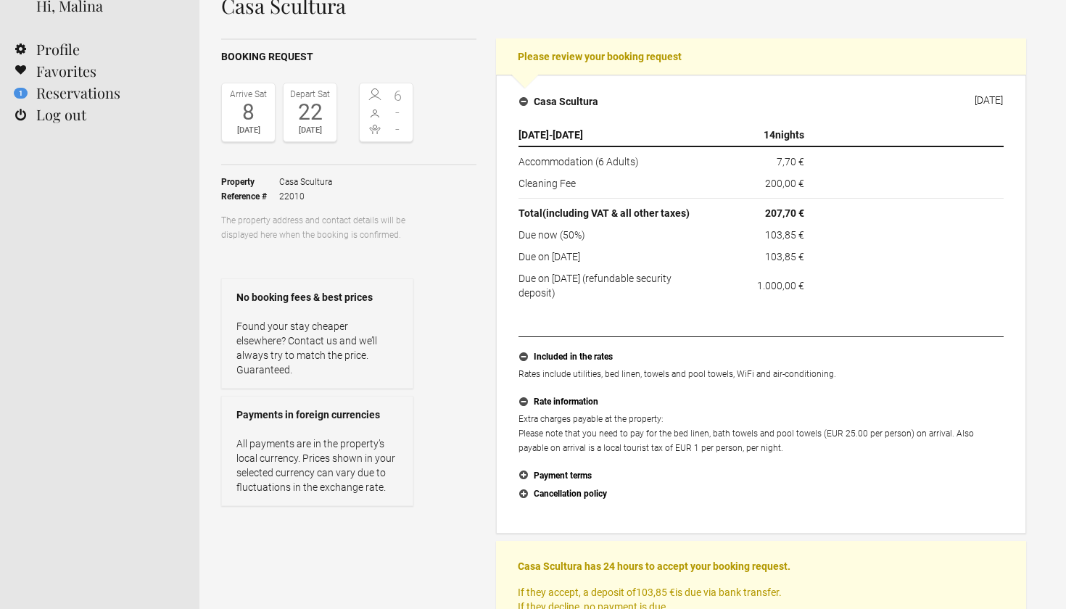
scroll to position [102, 0]
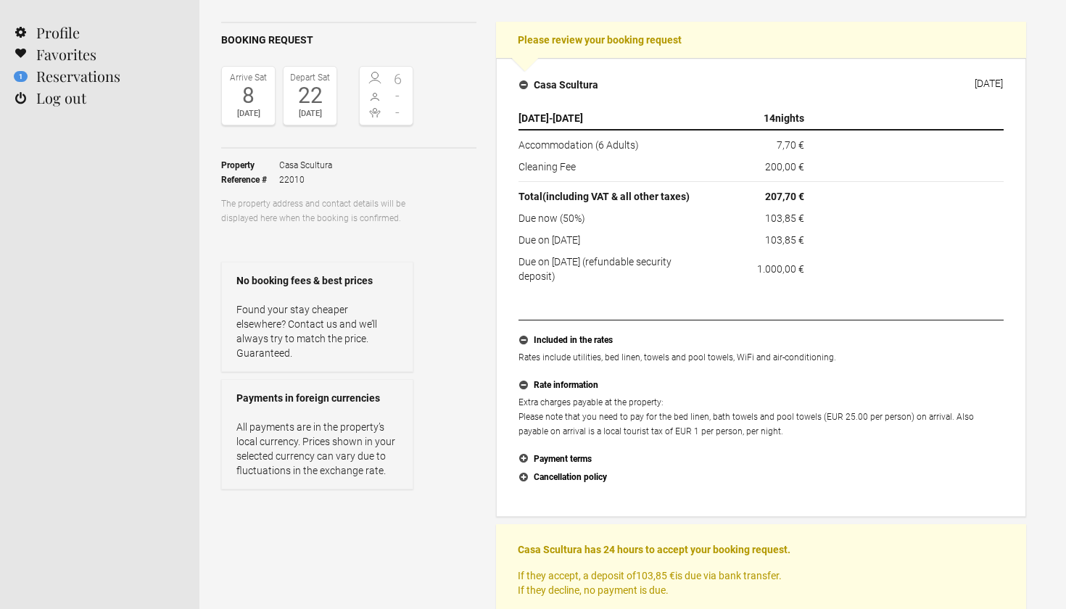
click at [526, 476] on button "Cancellation policy" at bounding box center [761, 478] width 485 height 19
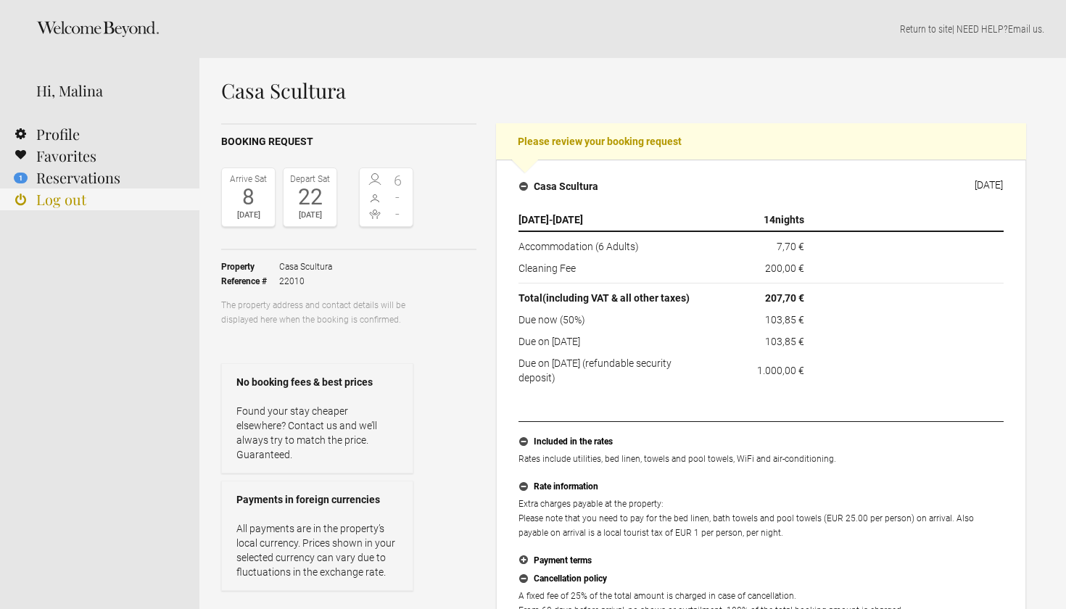
scroll to position [0, 0]
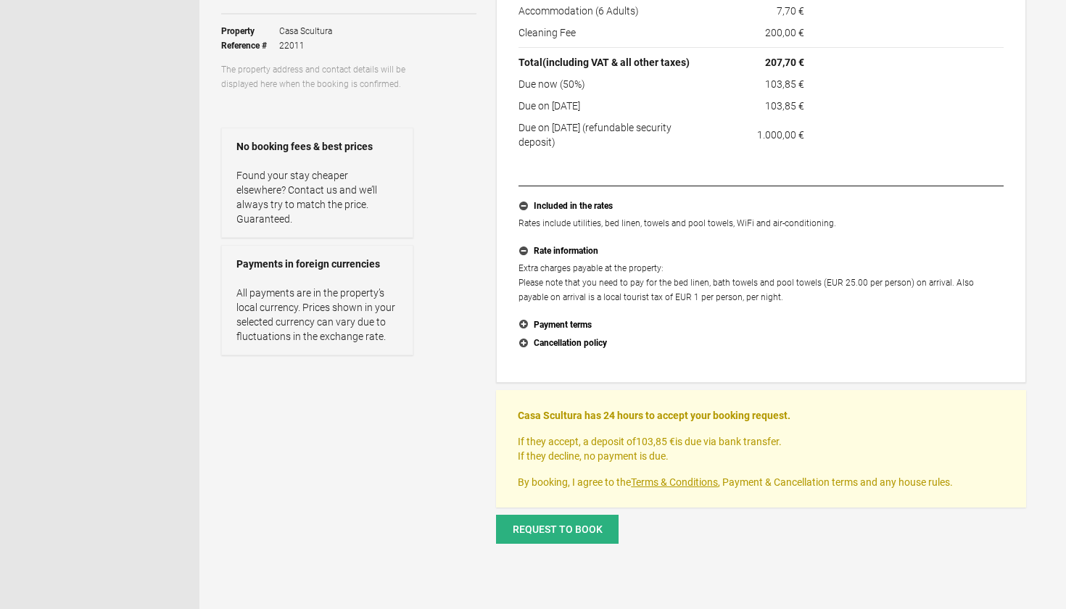
scroll to position [246, 0]
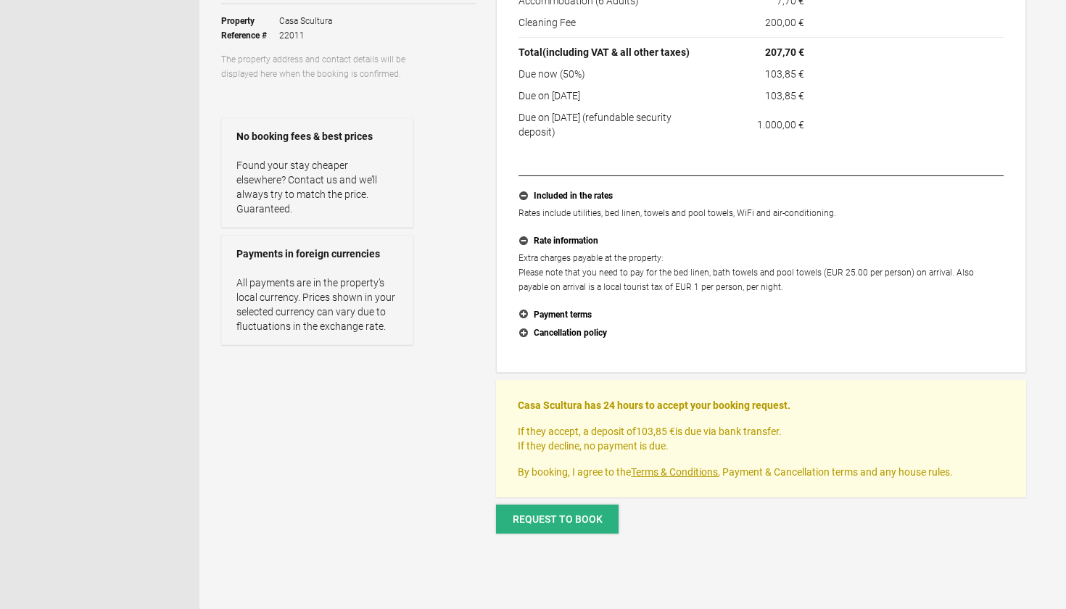
click at [570, 508] on button "Request to book" at bounding box center [557, 519] width 123 height 29
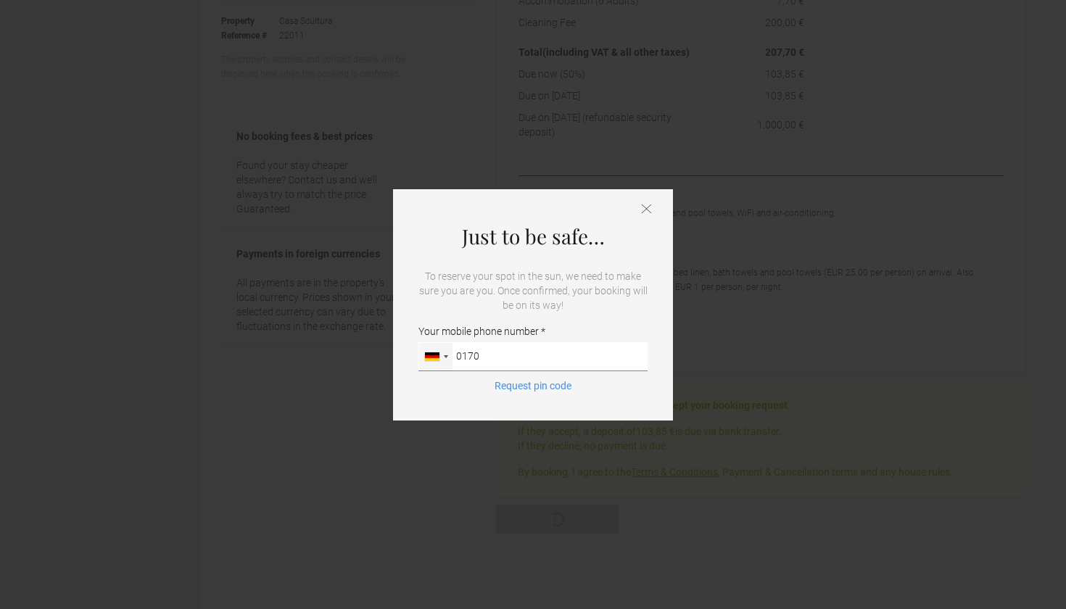
click at [533, 386] on button "Request pin code" at bounding box center [533, 386] width 94 height 15
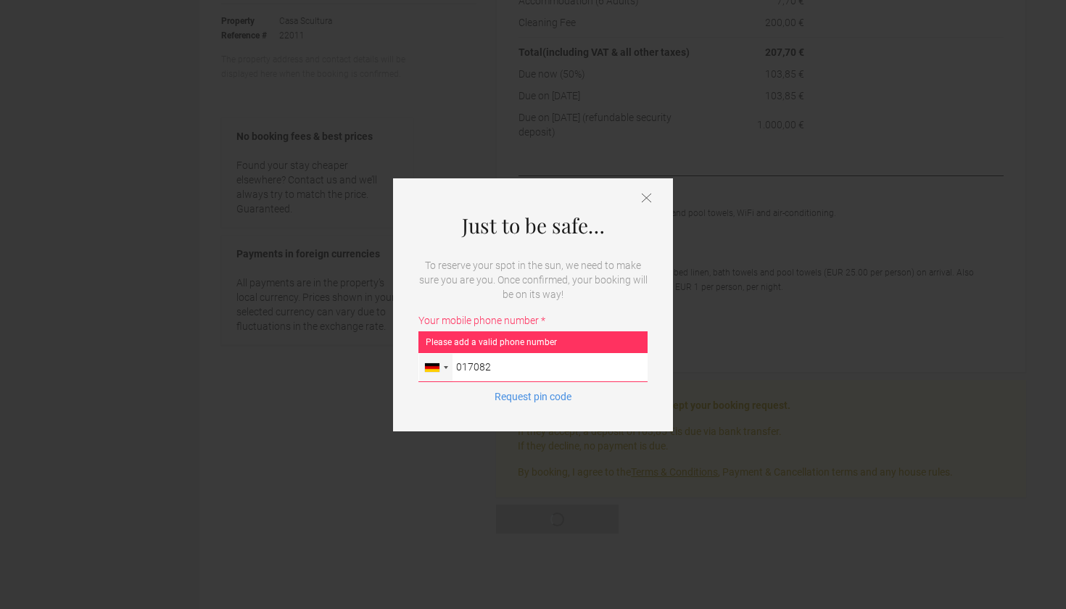
type input "01708208620"
click at [550, 404] on div "Request pin code" at bounding box center [533, 404] width 229 height 29
click at [543, 399] on button "Request pin code" at bounding box center [533, 397] width 94 height 15
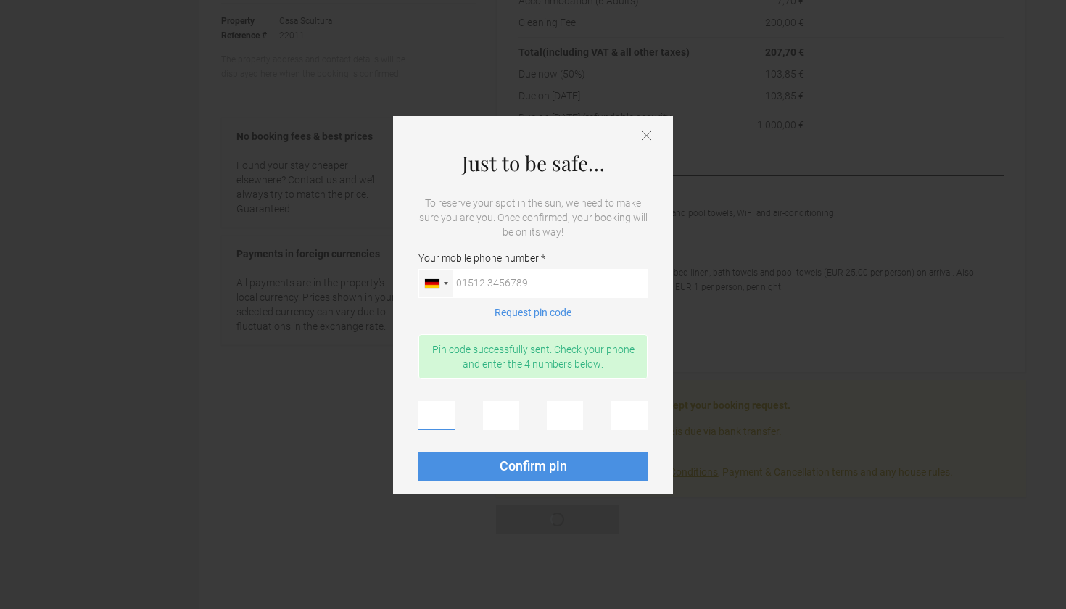
click at [451, 420] on input "text" at bounding box center [437, 415] width 36 height 29
type input "1"
type input "2"
type input "7"
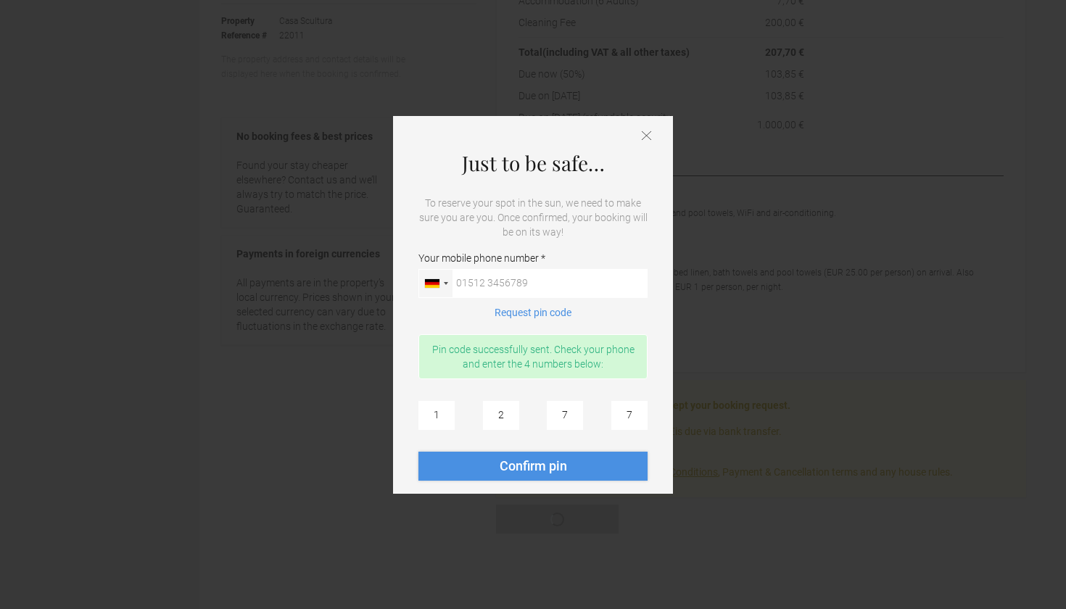
click at [490, 469] on button "Confirm pin" at bounding box center [533, 466] width 229 height 29
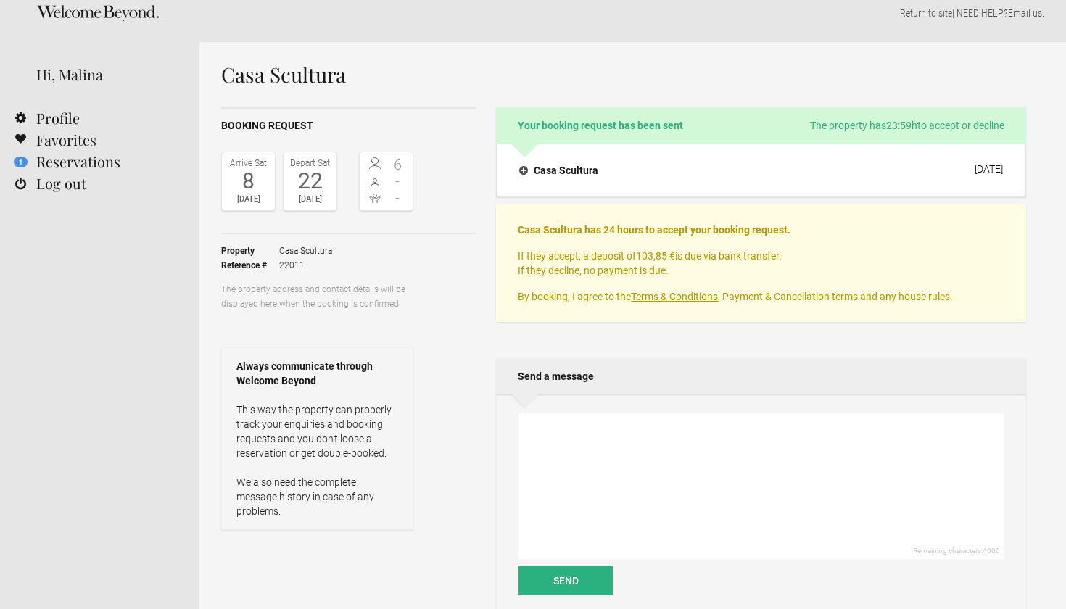
scroll to position [9, 0]
